Goal: Transaction & Acquisition: Purchase product/service

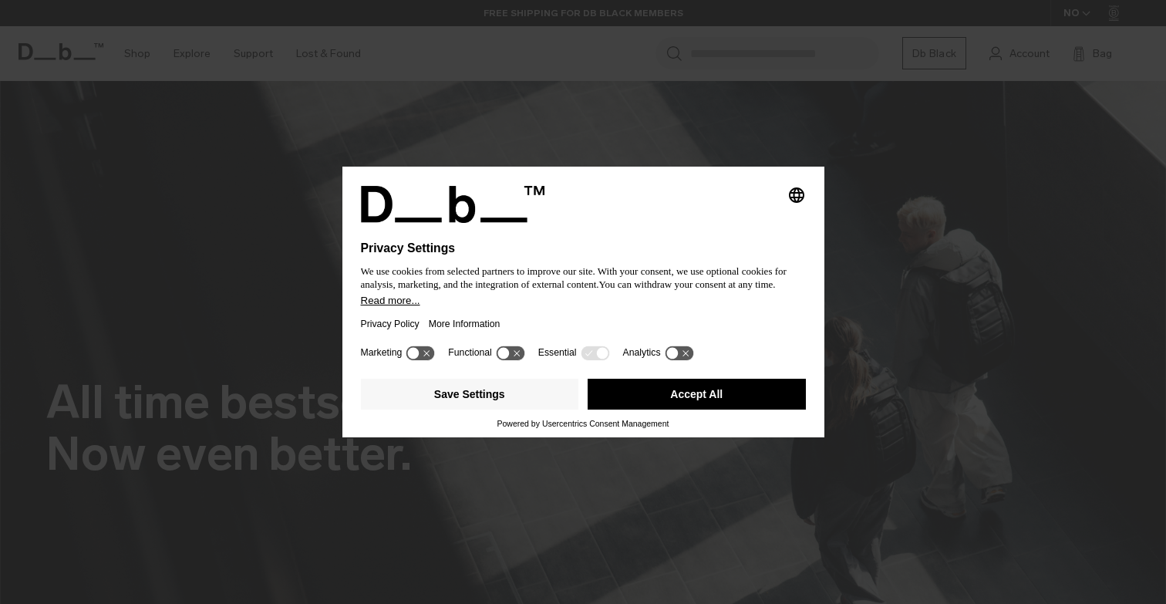
click at [638, 394] on button "Accept All" at bounding box center [697, 394] width 218 height 31
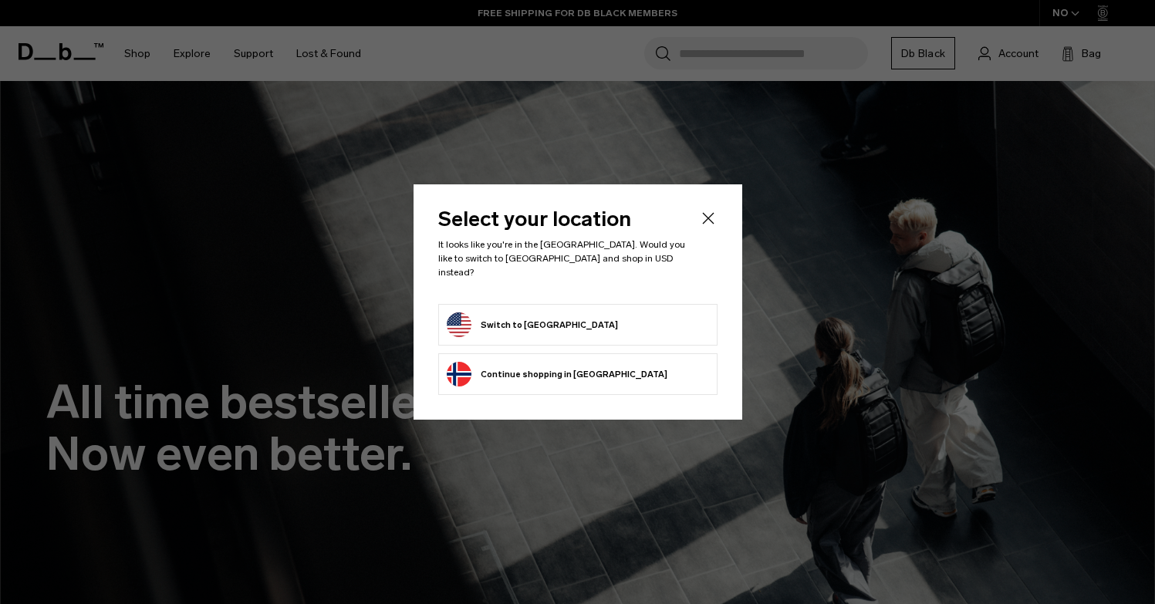
click at [529, 322] on button "Switch to [GEOGRAPHIC_DATA]" at bounding box center [532, 324] width 171 height 25
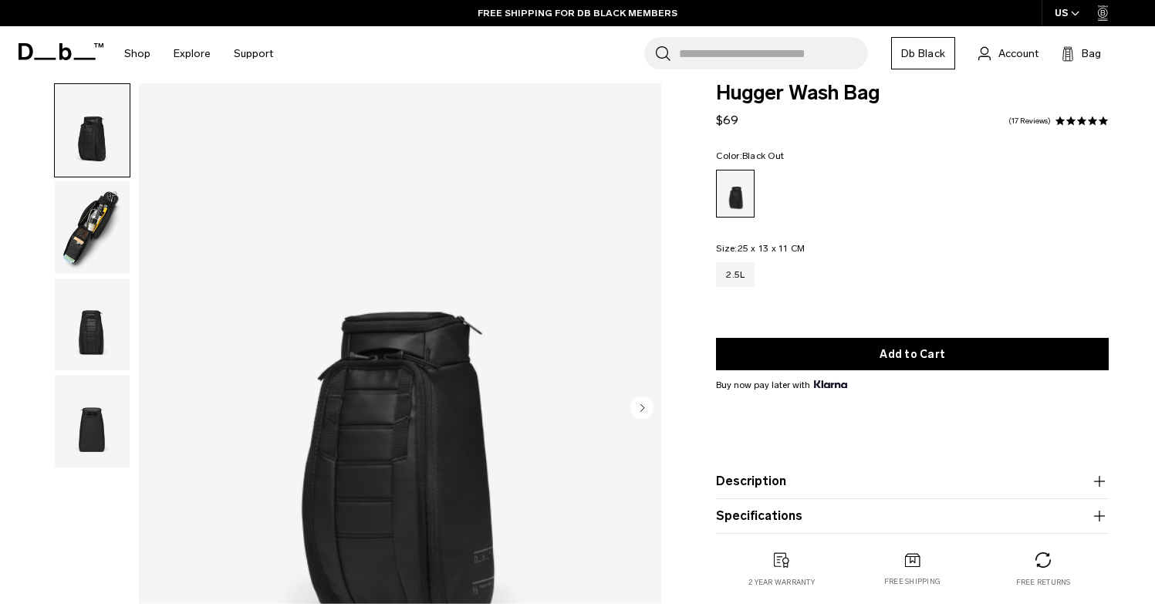
scroll to position [22, 0]
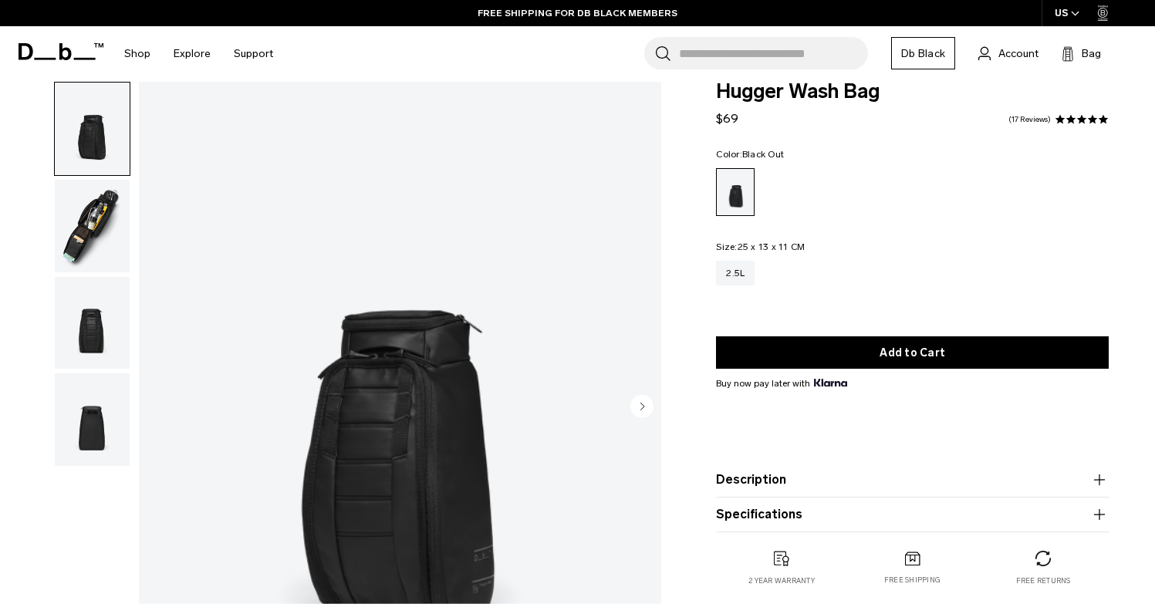
click at [83, 220] on img "button" at bounding box center [92, 226] width 75 height 93
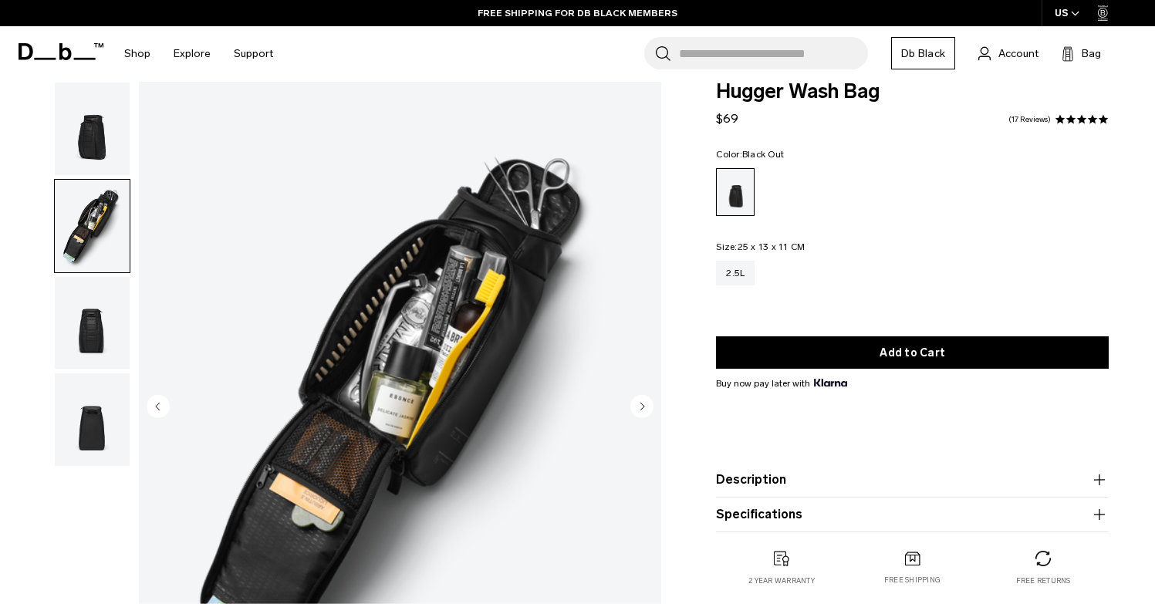
scroll to position [83, 0]
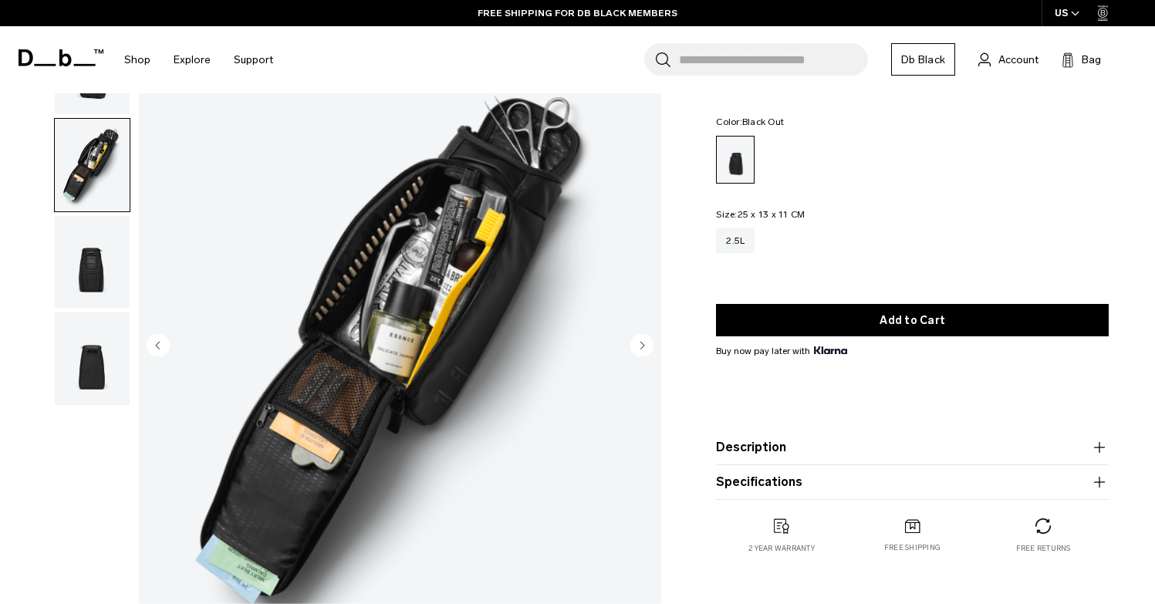
click at [83, 268] on img "button" at bounding box center [92, 262] width 75 height 93
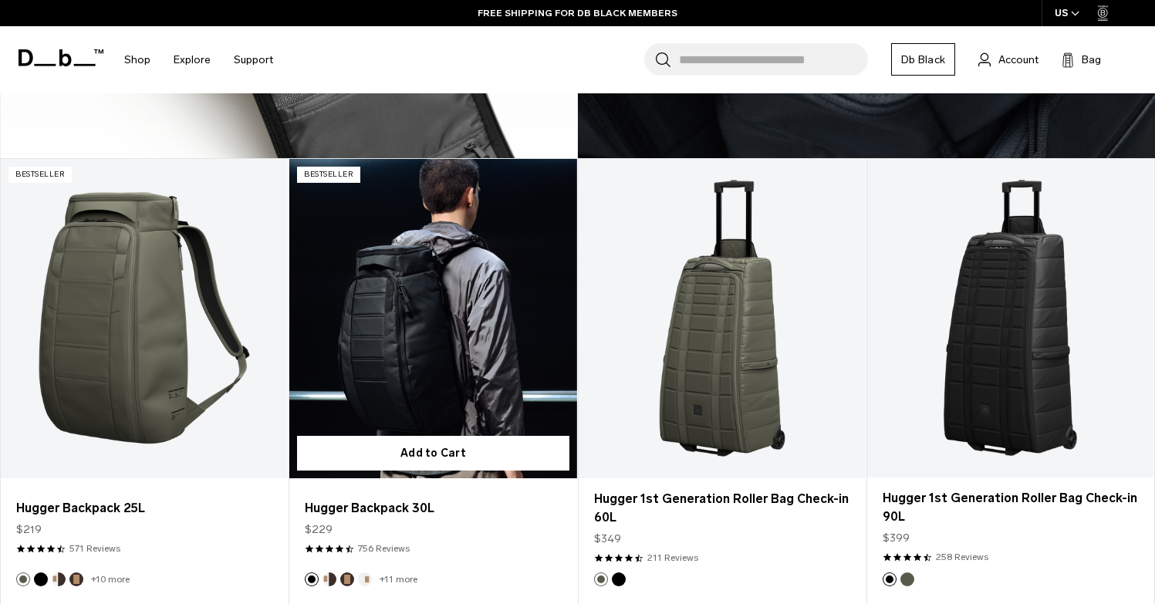
scroll to position [1321, 0]
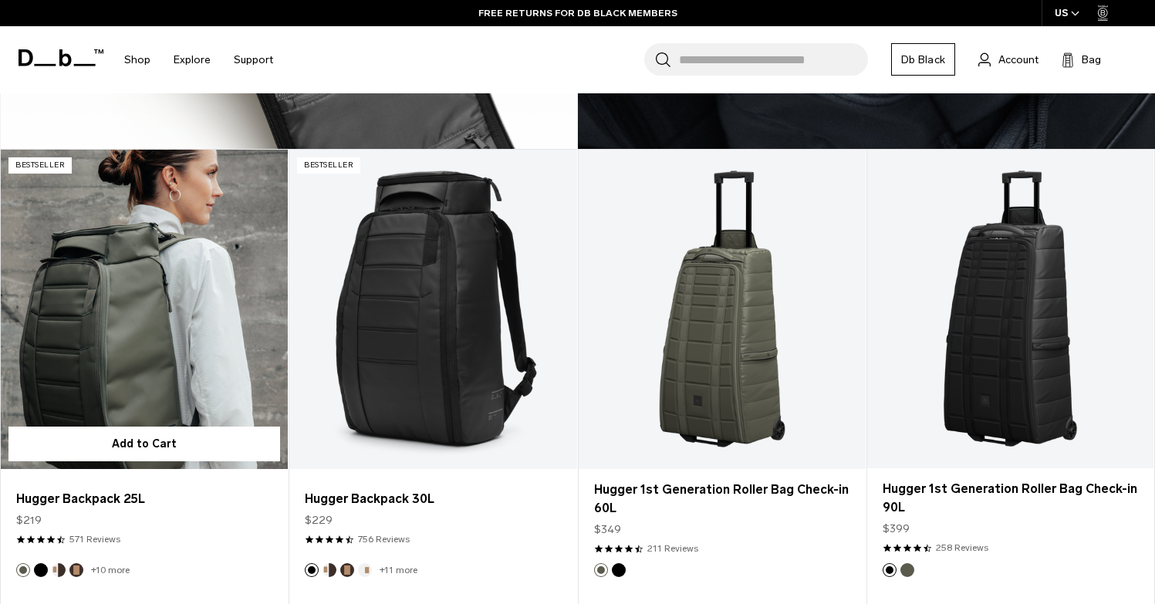
click at [174, 324] on link "Hugger Backpack 25L" at bounding box center [144, 309] width 287 height 319
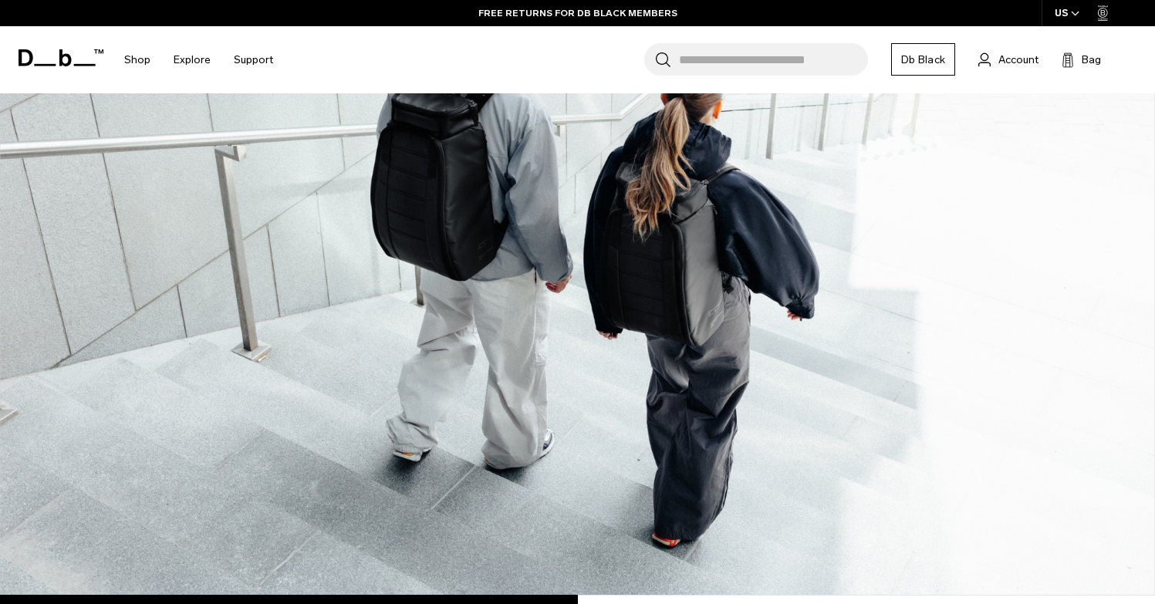
scroll to position [3978, 0]
